Goal: Book appointment/travel/reservation

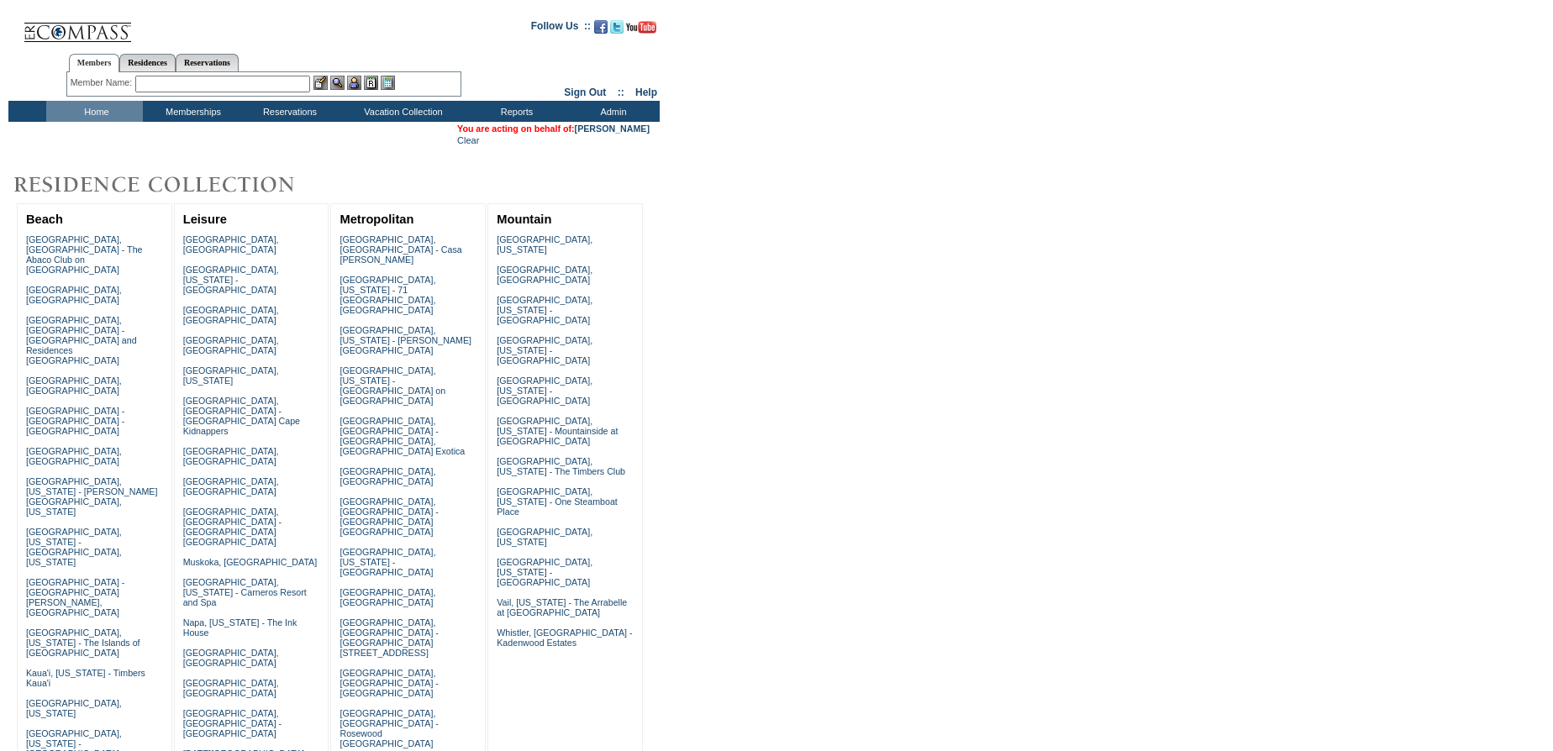
drag, startPoint x: 82, startPoint y: 116, endPoint x: 169, endPoint y: 324, distance: 225.6
click at [85, 120] on td "Home" at bounding box center [94, 111] width 97 height 21
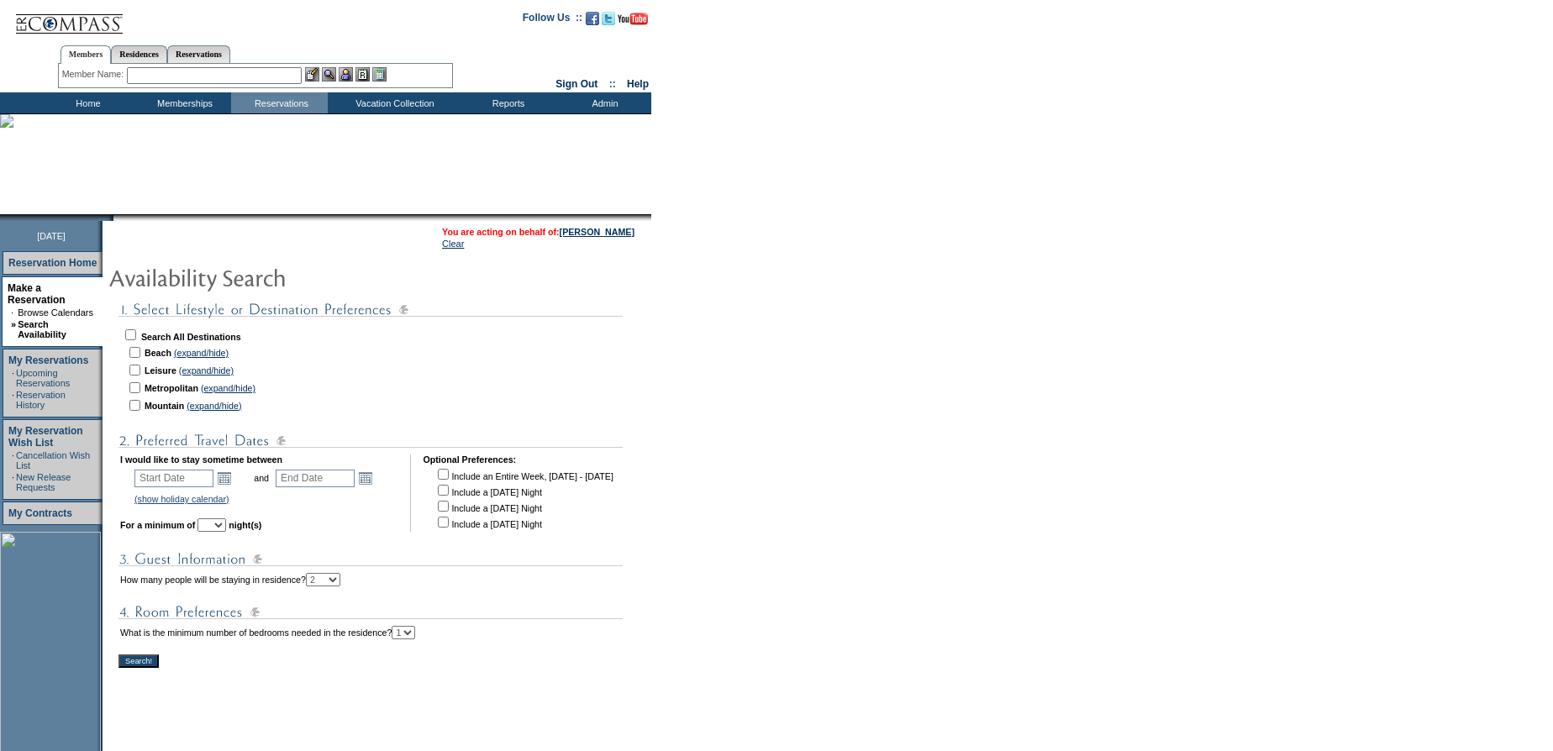
click at [136, 331] on input "checkbox" at bounding box center [130, 334] width 11 height 11
checkbox input "true"
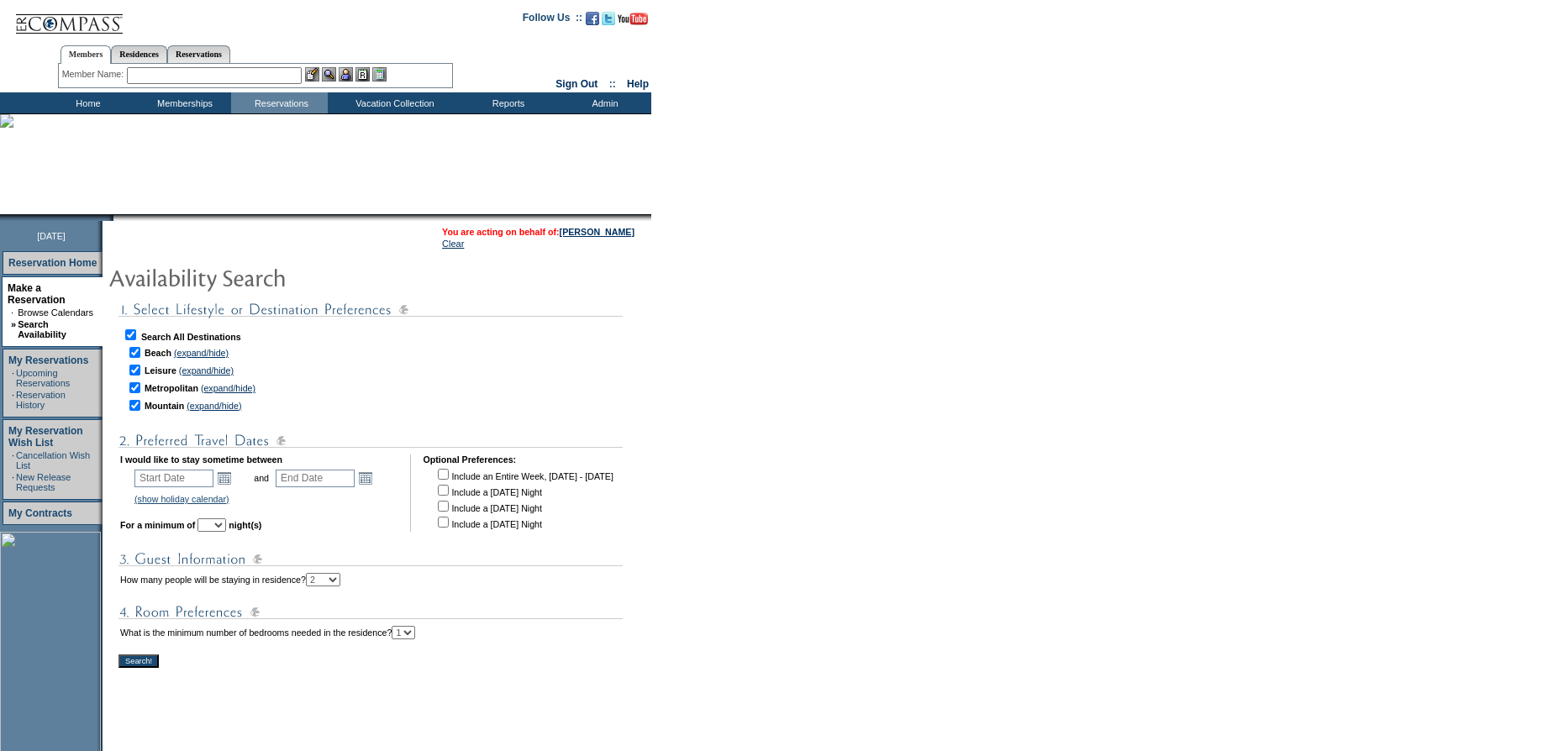
checkbox input "true"
click at [229, 469] on link "Open the calendar popup." at bounding box center [224, 478] width 18 height 18
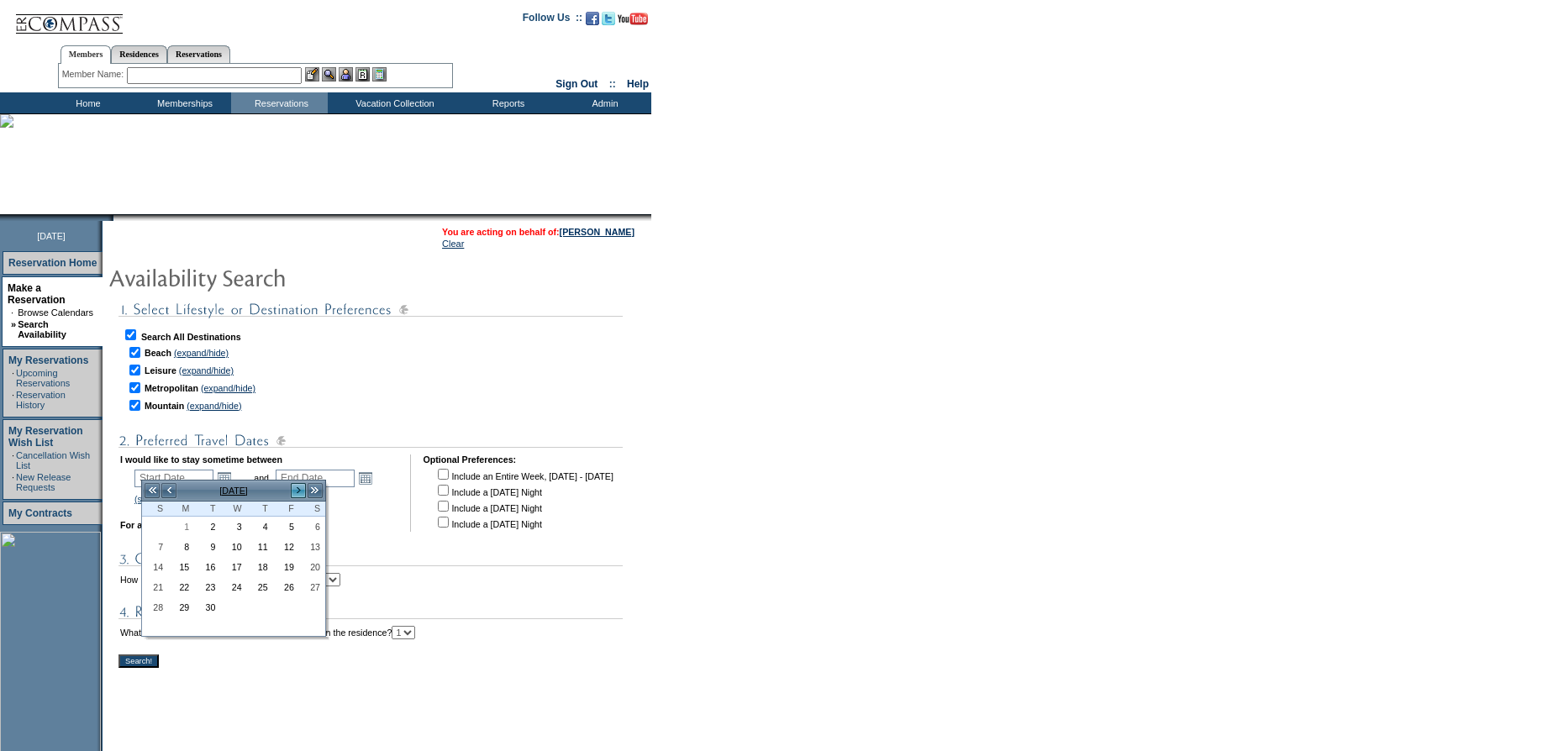
click at [295, 492] on link ">" at bounding box center [298, 490] width 17 height 17
click at [160, 564] on link "9" at bounding box center [155, 567] width 24 height 18
type input "2025-11-09"
type input "2025-11-10"
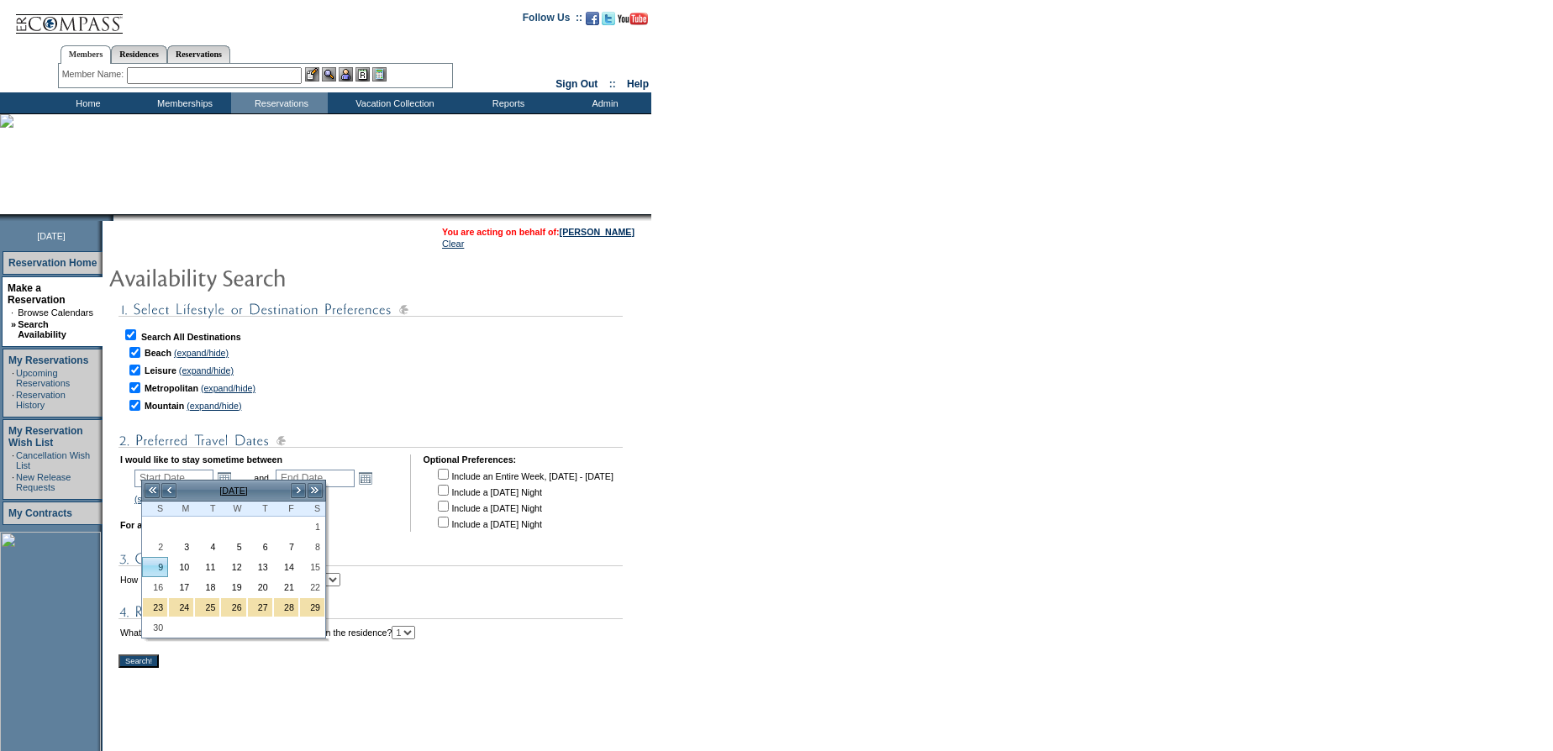
type input "11/9/2025"
type input "11/10/2025"
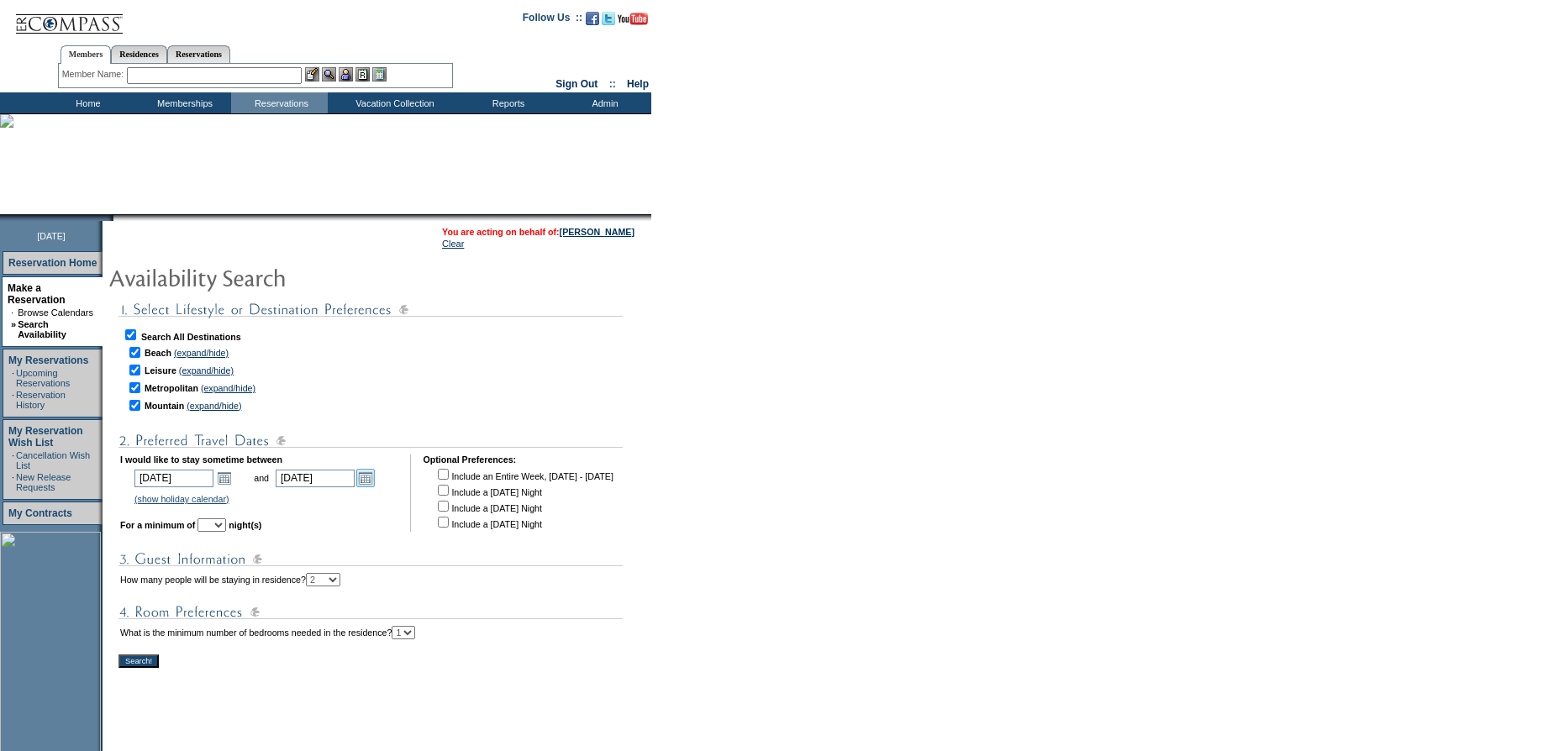
click at [375, 470] on link "Open the calendar popup." at bounding box center [365, 478] width 18 height 18
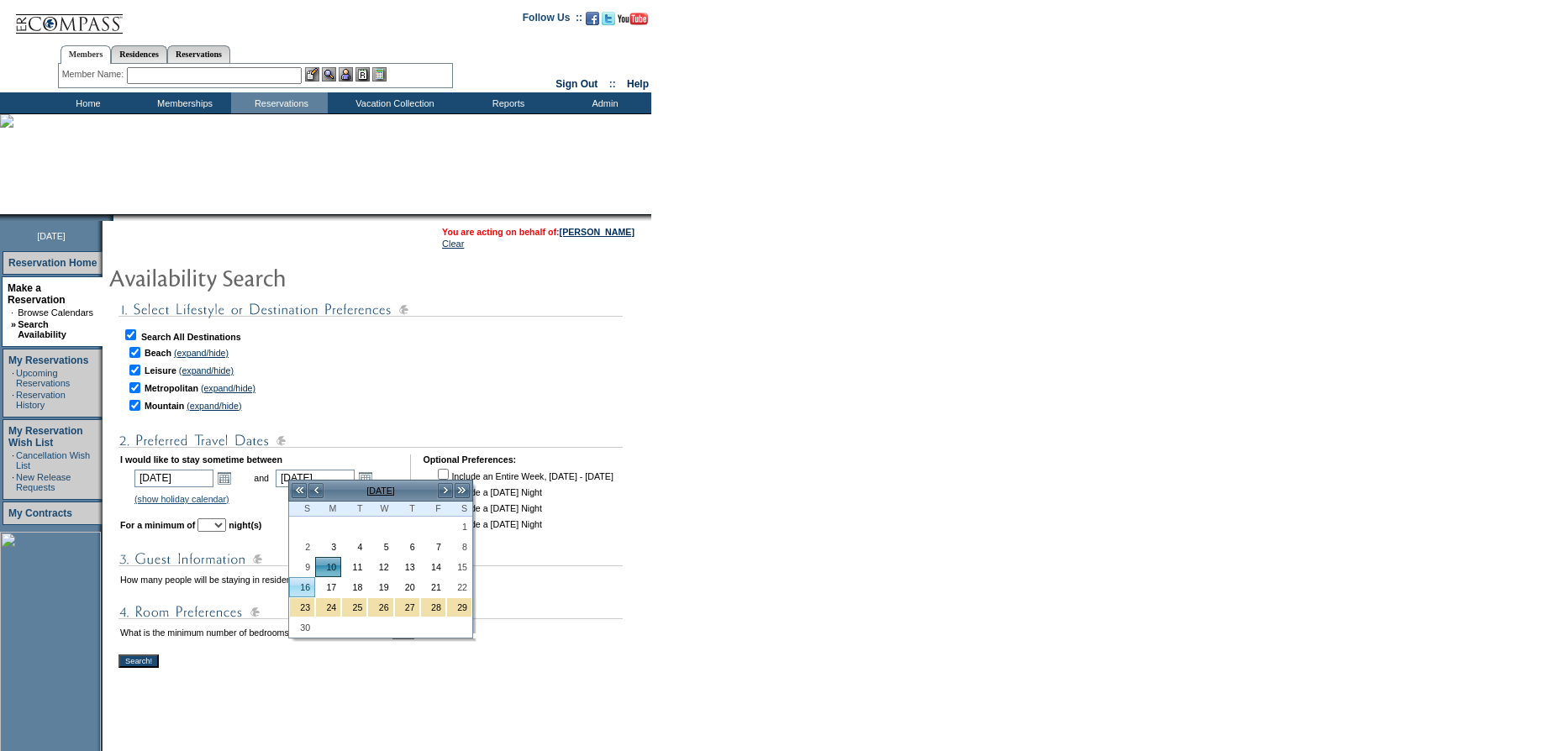
click at [300, 578] on link "16" at bounding box center [302, 587] width 24 height 18
type input "2025-11-16"
type input "11/16/2025"
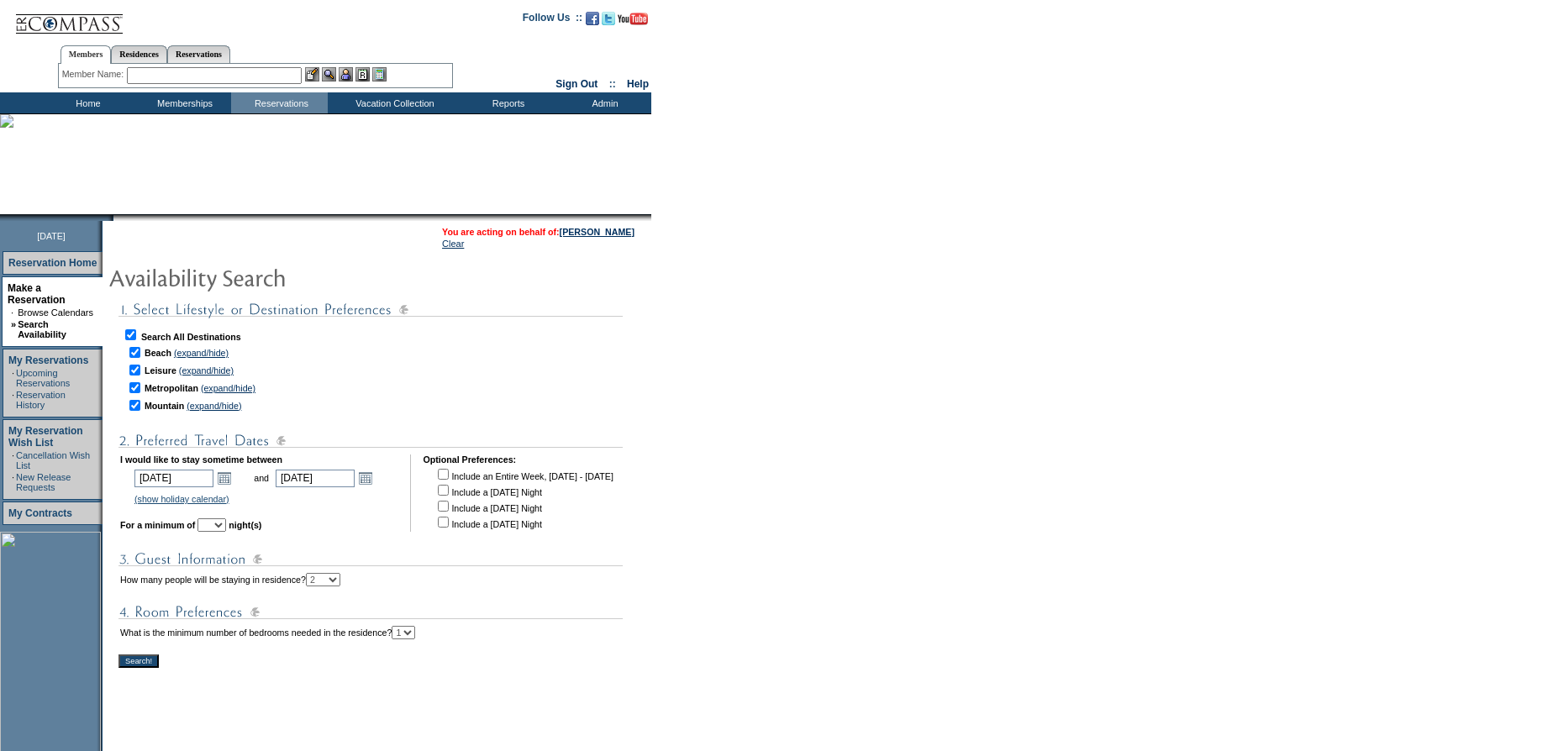
click at [226, 518] on select "1 2 3 4 5 6 7 8 9 10 11 12 13 14" at bounding box center [211, 524] width 29 height 13
select select "3"
click at [219, 518] on select "1 2 3 4 5 6 7 8 9 10 11 12 13 14" at bounding box center [211, 524] width 29 height 13
click at [150, 654] on input "Search!" at bounding box center [138, 660] width 40 height 13
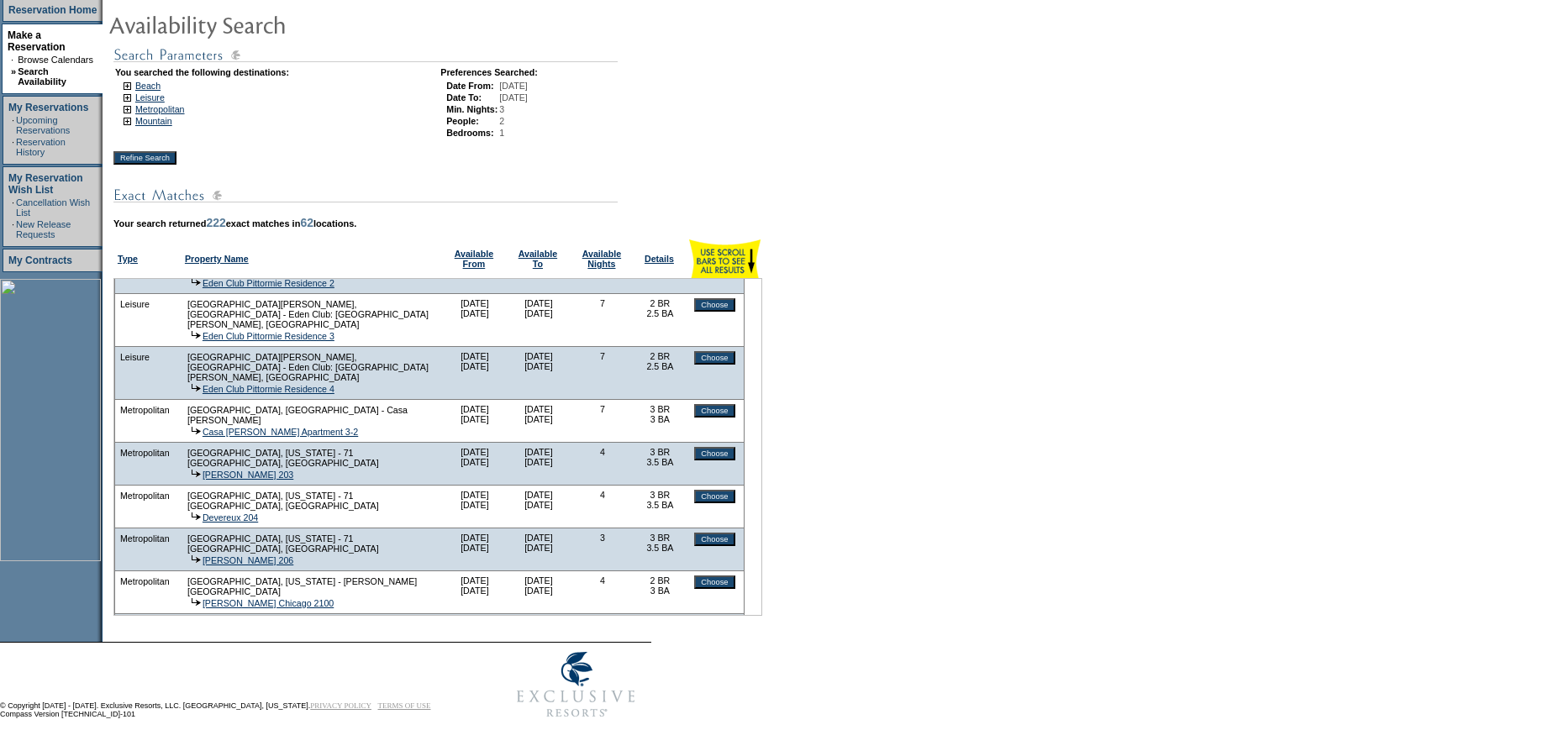
scroll to position [4364, 0]
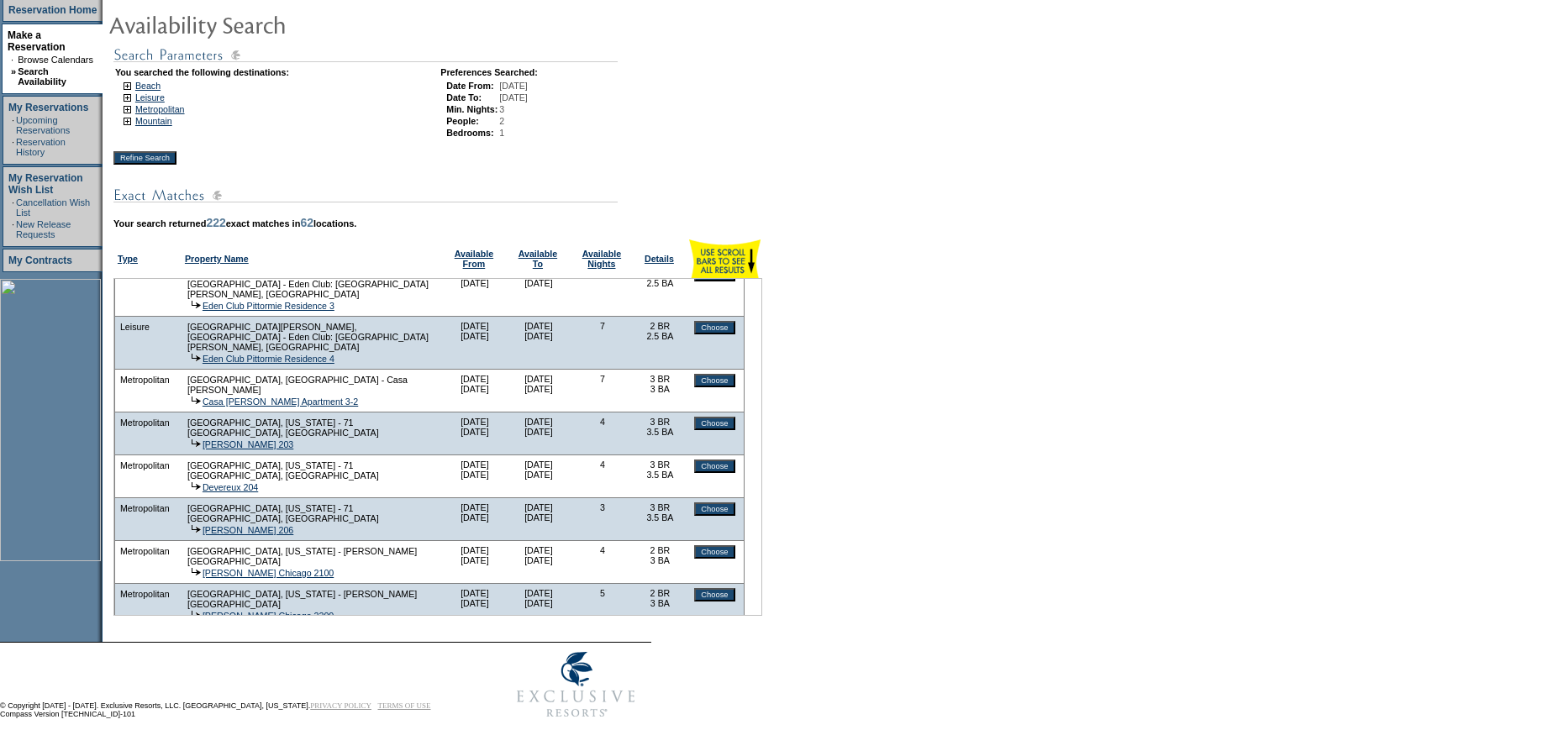
click at [762, 613] on div "Beach Abaco, Bahamas - The Abaco Club on Winding Bay Guana Monday 11/10/25 Thur…" at bounding box center [437, 447] width 649 height 338
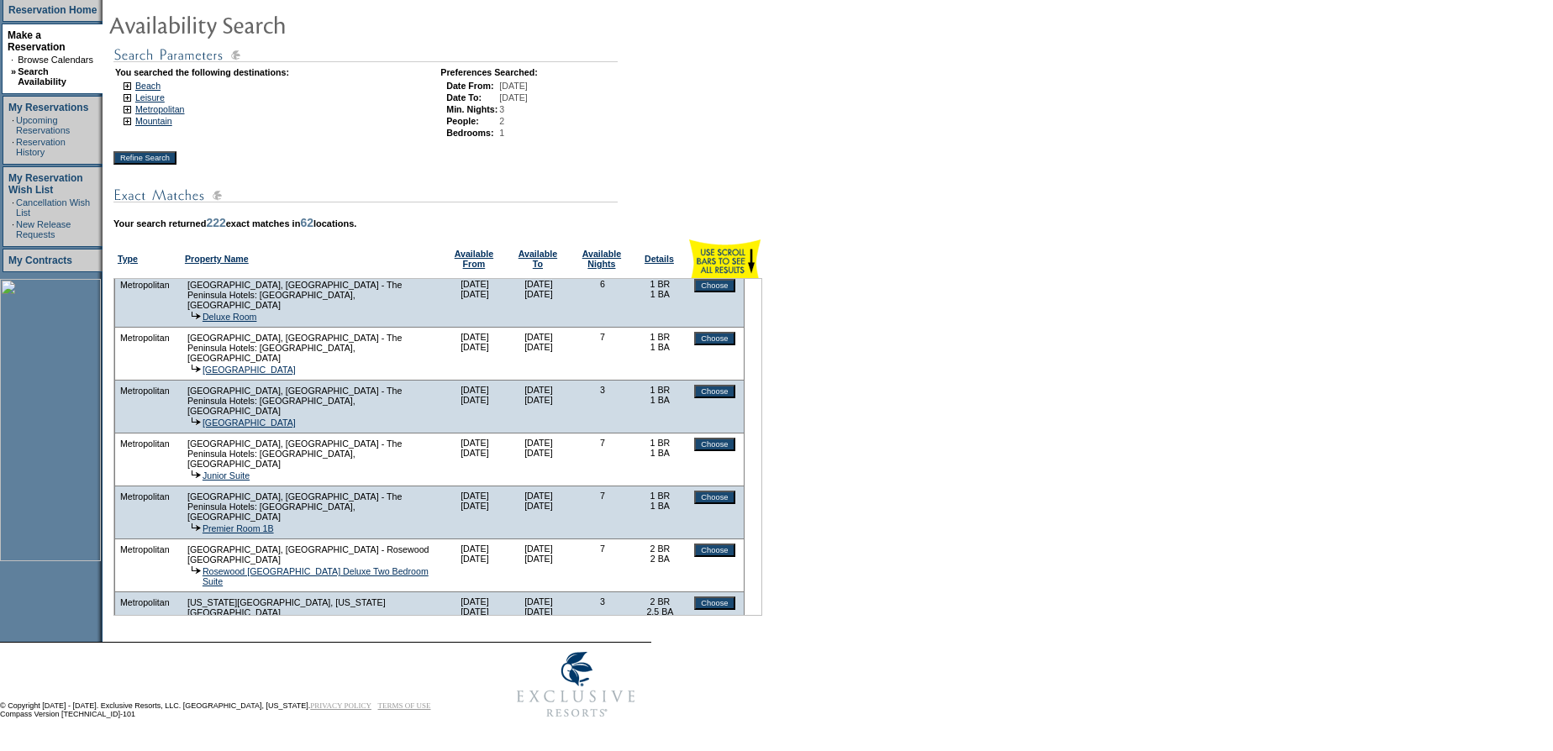
scroll to position [0, 0]
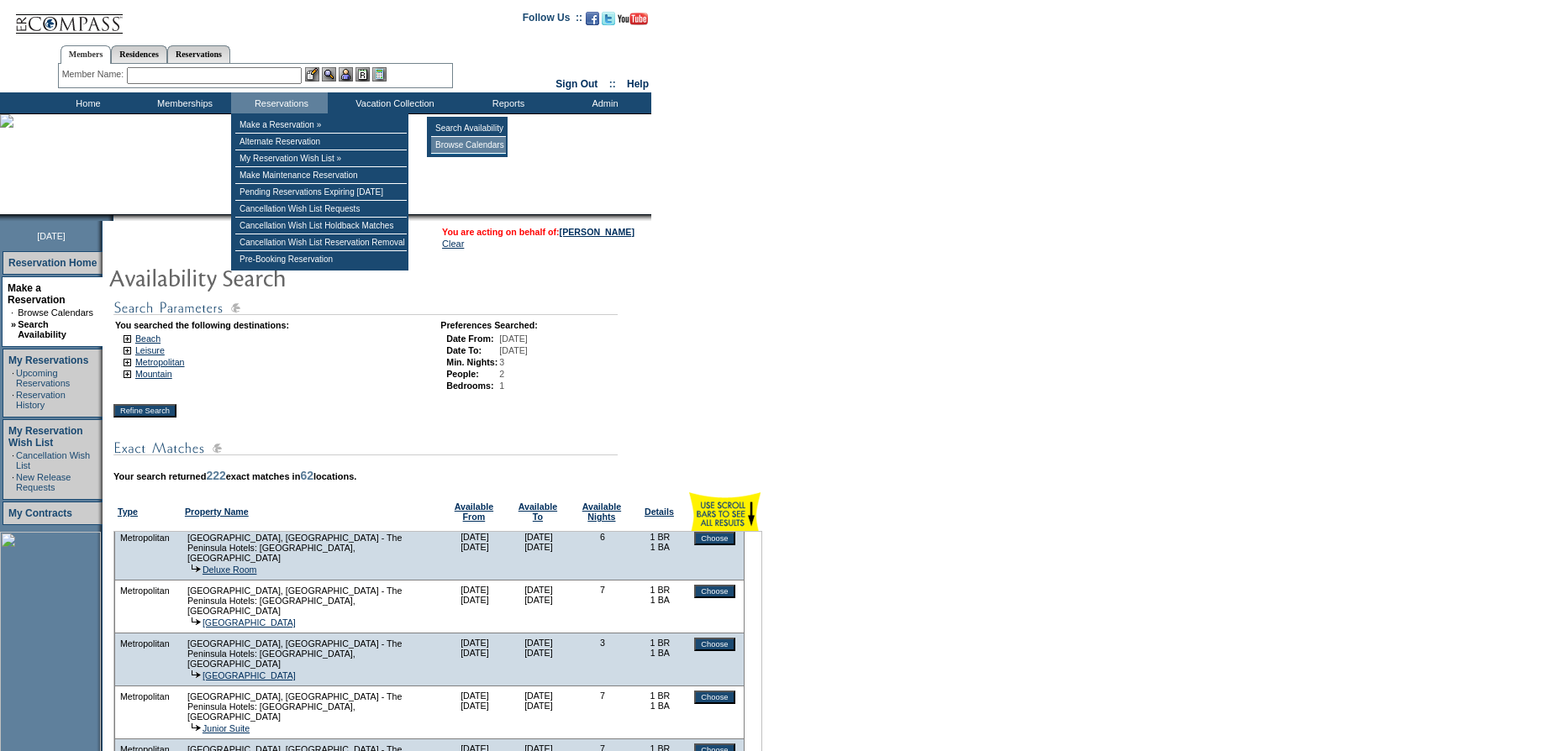
click at [472, 147] on td "Browse Calendars" at bounding box center [468, 145] width 75 height 17
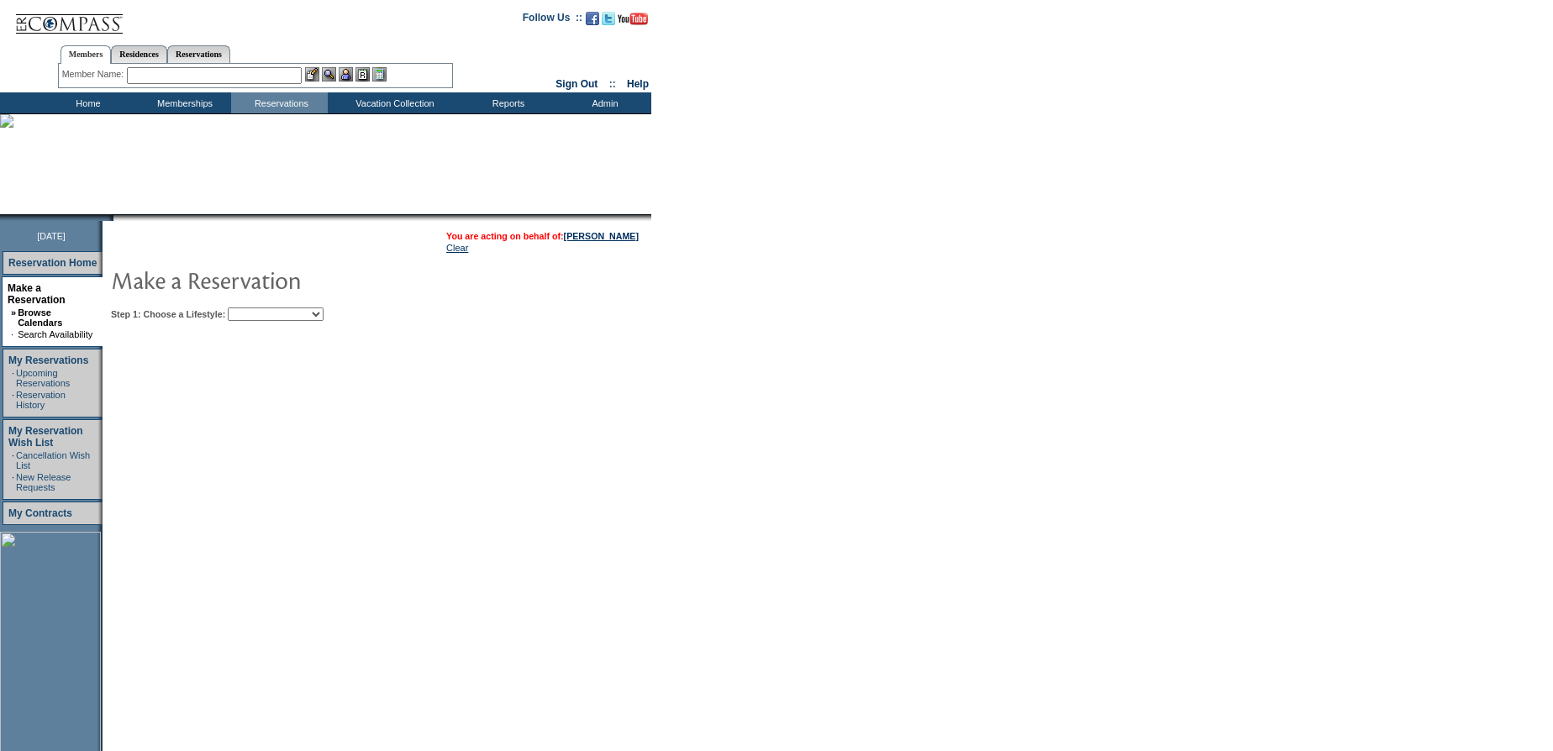
click at [291, 311] on select "Beach Leisure Metropolitan Mountain OIAL for Adventure OIAL for Couples OIAL fo…" at bounding box center [276, 313] width 96 height 13
select select "Metropolitan"
click at [255, 307] on select "Beach Leisure Metropolitan Mountain OIAL for Adventure OIAL for Couples OIAL fo…" at bounding box center [276, 313] width 96 height 13
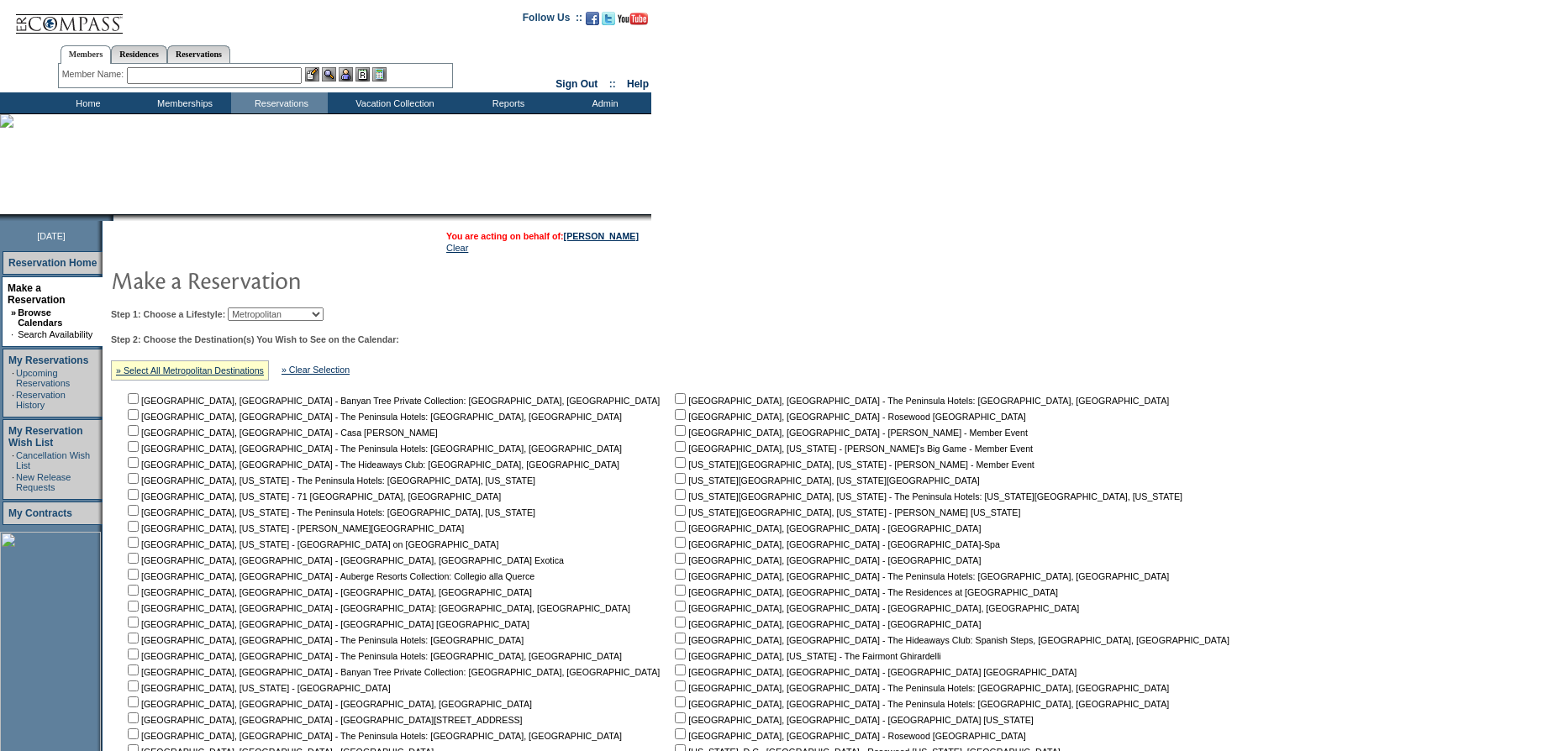
click at [675, 560] on input "checkbox" at bounding box center [680, 558] width 11 height 11
checkbox input "true"
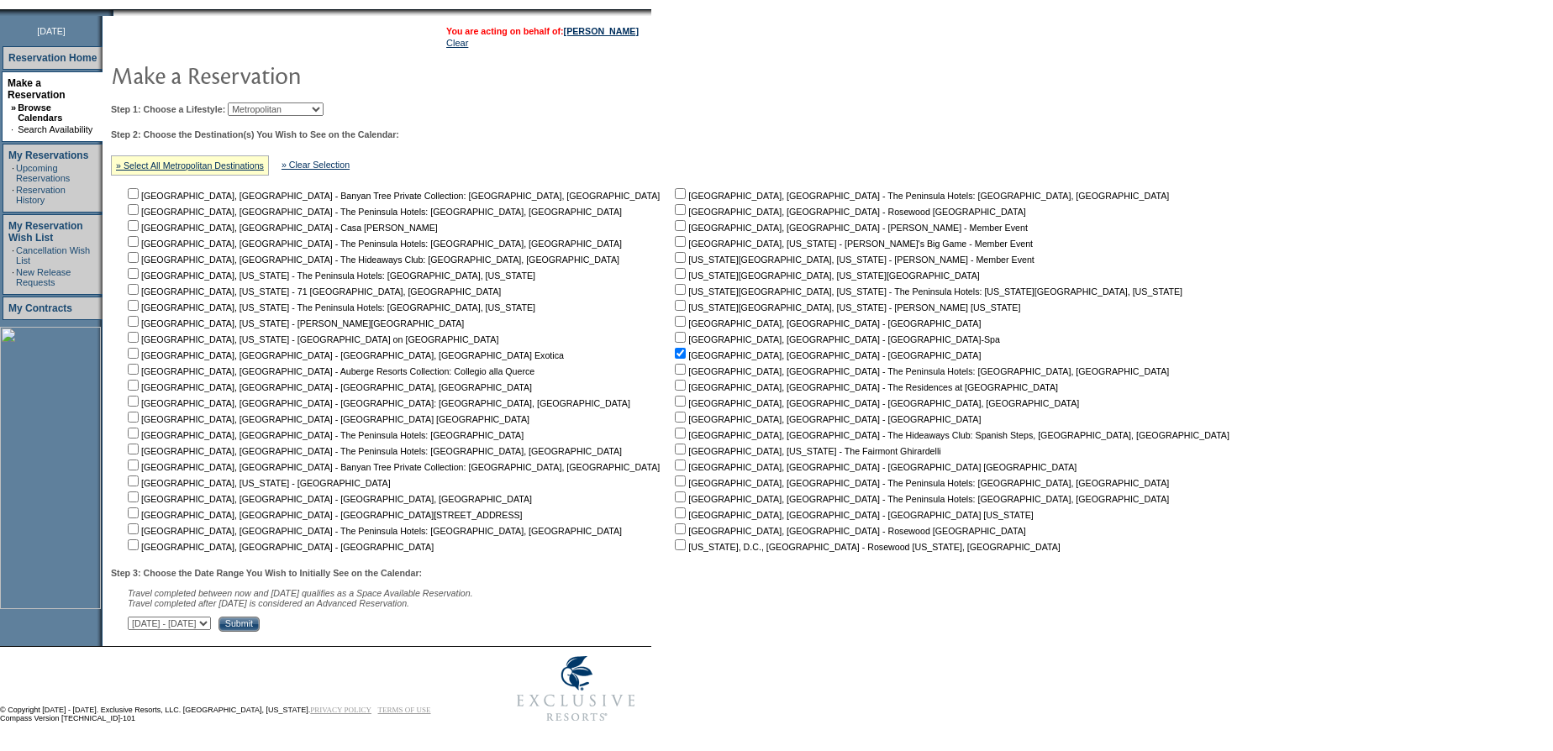
scroll to position [213, 0]
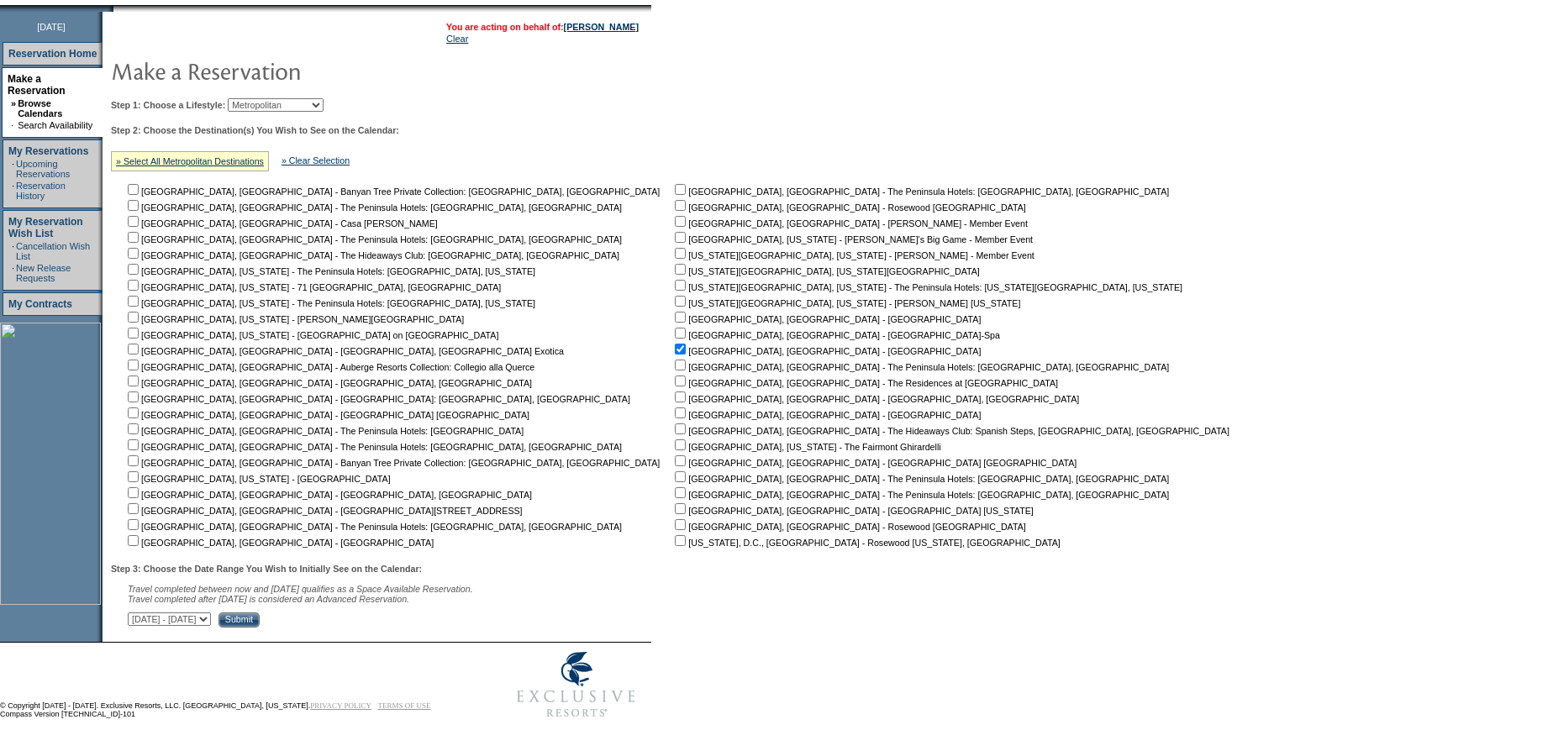
click at [139, 505] on input "checkbox" at bounding box center [133, 508] width 11 height 11
checkbox input "true"
click at [139, 221] on input "checkbox" at bounding box center [133, 221] width 11 height 11
checkbox input "true"
click at [211, 618] on select "September 2, 2025 - October 17, 2025 October 18, 2025 - December 1, 2025 Decemb…" at bounding box center [169, 618] width 83 height 13
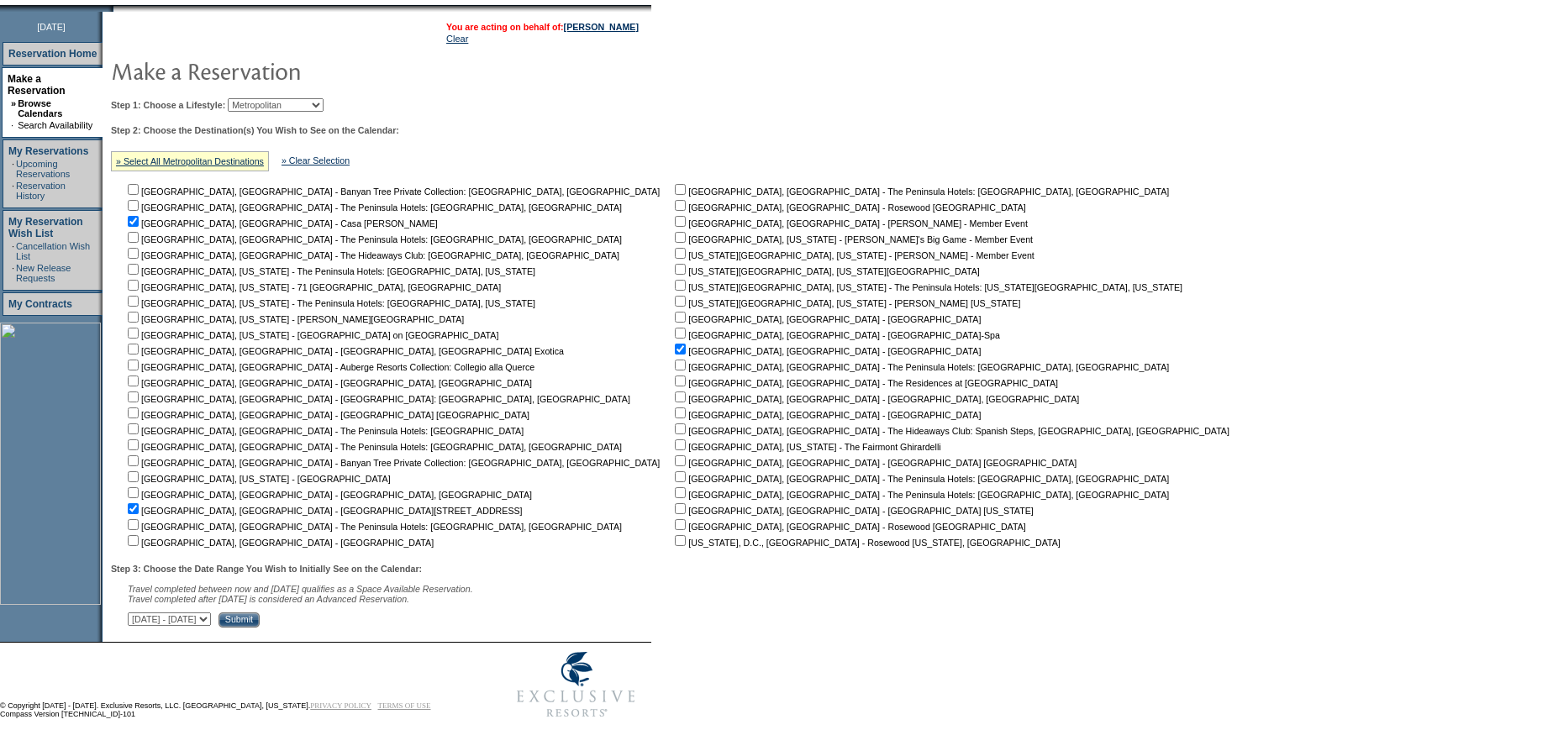
select select "10/18/2025|12/1/2025"
click at [136, 612] on select "September 2, 2025 - October 17, 2025 October 18, 2025 - December 1, 2025 Decemb…" at bounding box center [169, 618] width 83 height 13
click at [260, 618] on input "Submit" at bounding box center [238, 619] width 41 height 15
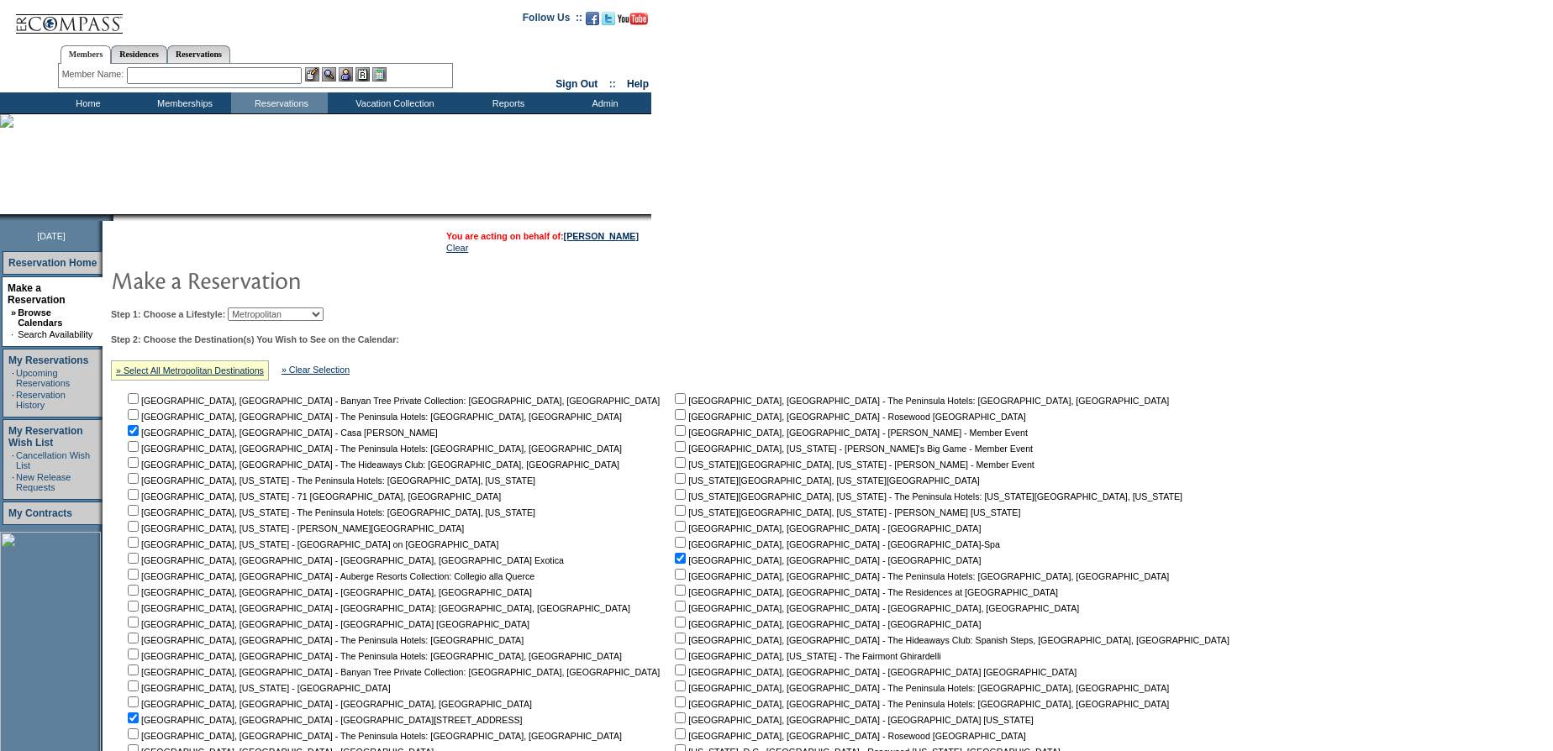
scroll to position [432, 0]
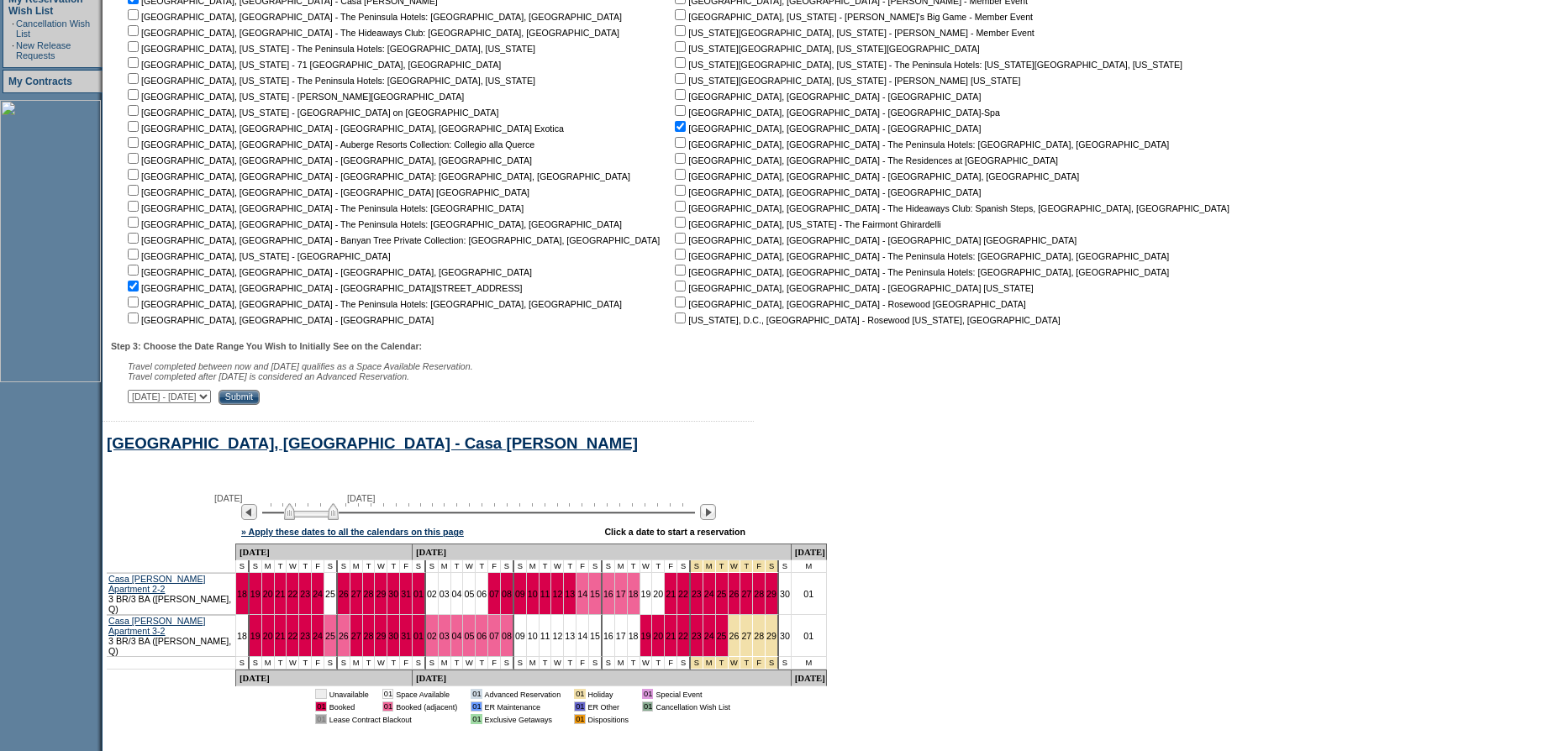
click at [139, 318] on input "checkbox" at bounding box center [133, 318] width 11 height 11
checkbox input "true"
click at [260, 395] on input "Submit" at bounding box center [238, 397] width 41 height 15
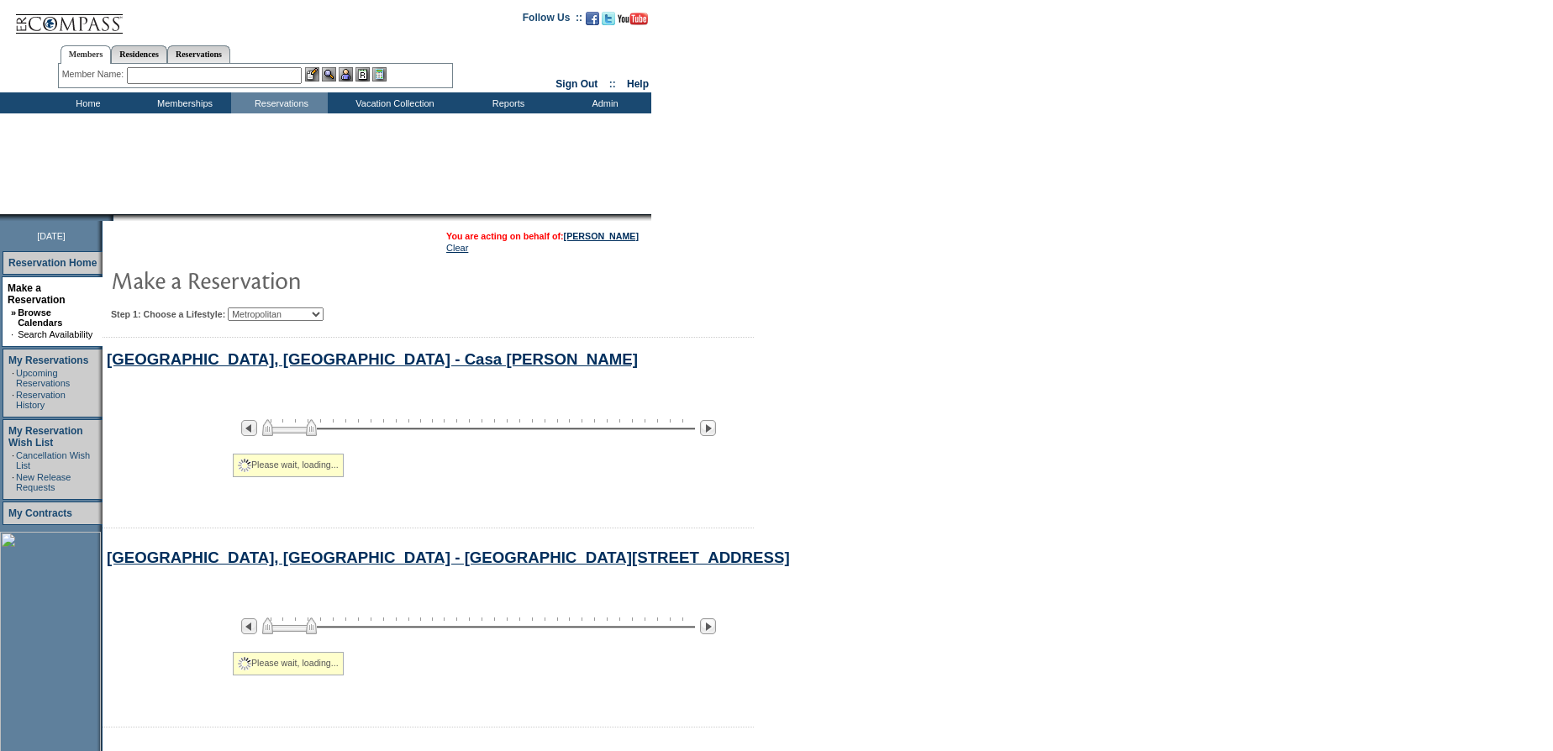
select select "Metropolitan"
